Goal: Find specific page/section: Find specific page/section

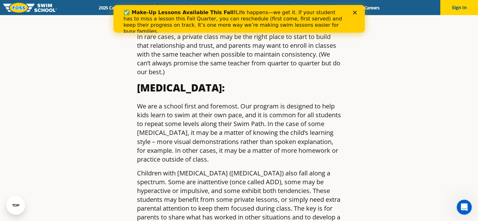
click at [355, 12] on polygon "Close" at bounding box center [354, 13] width 4 height 4
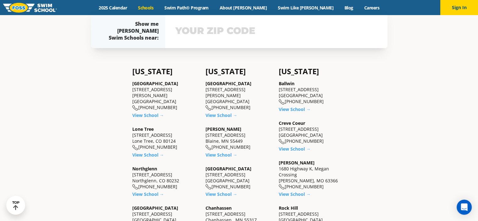
scroll to position [220, 0]
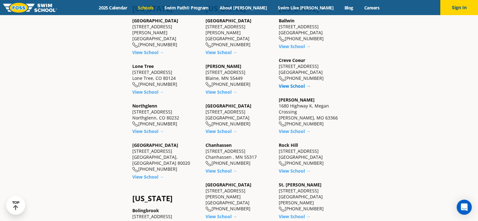
click at [297, 86] on link "View School →" at bounding box center [295, 86] width 32 height 6
